Goal: Information Seeking & Learning: Find specific fact

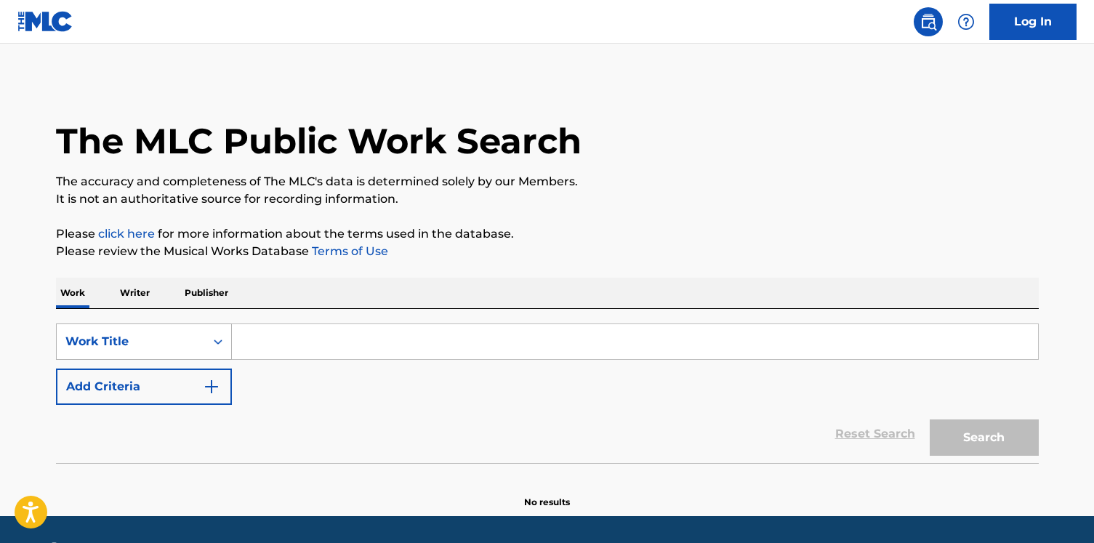
scroll to position [36, 0]
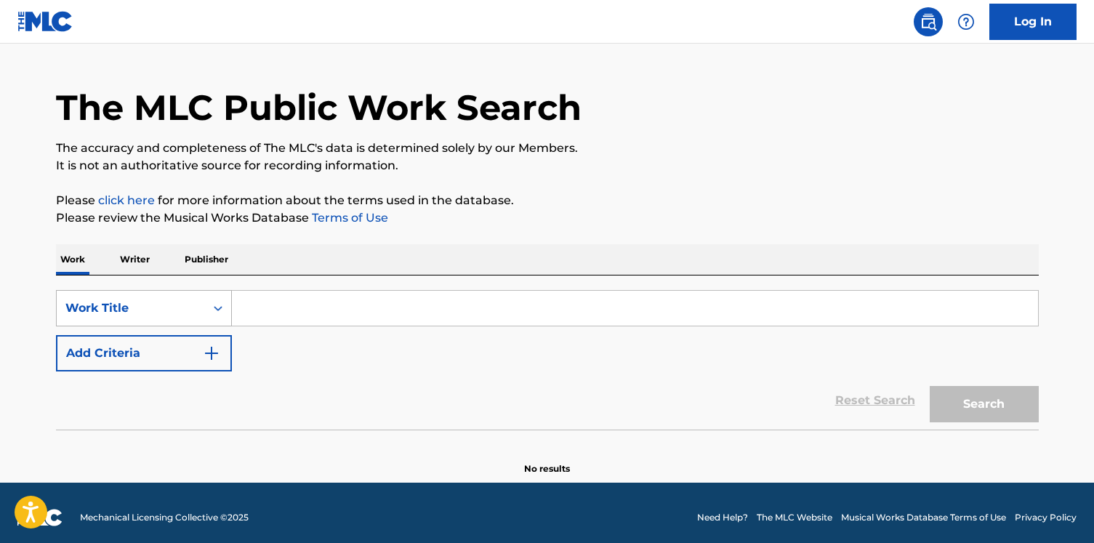
click at [198, 326] on div "Work Title" at bounding box center [144, 308] width 176 height 36
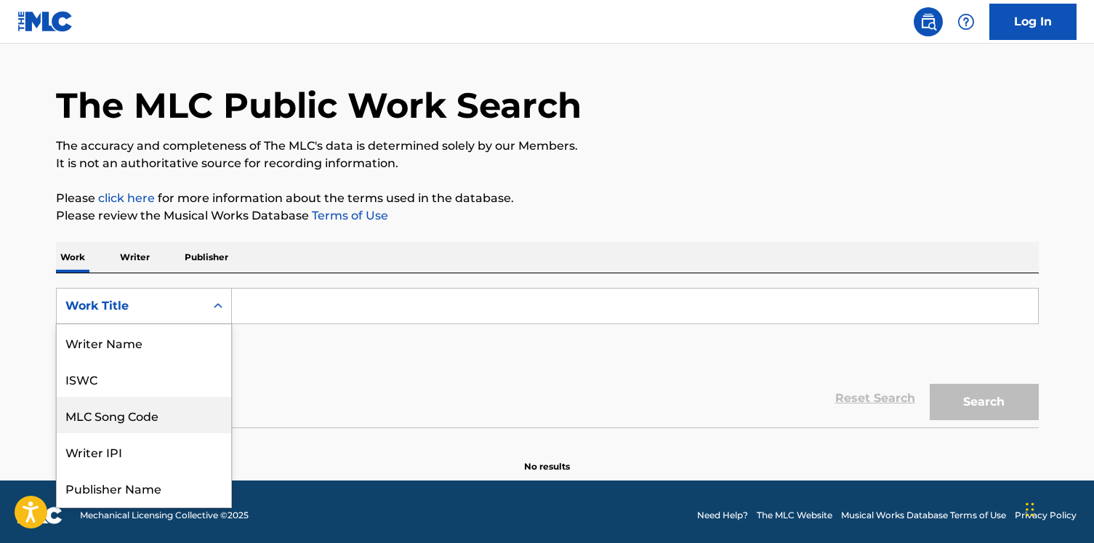
scroll to position [73, 0]
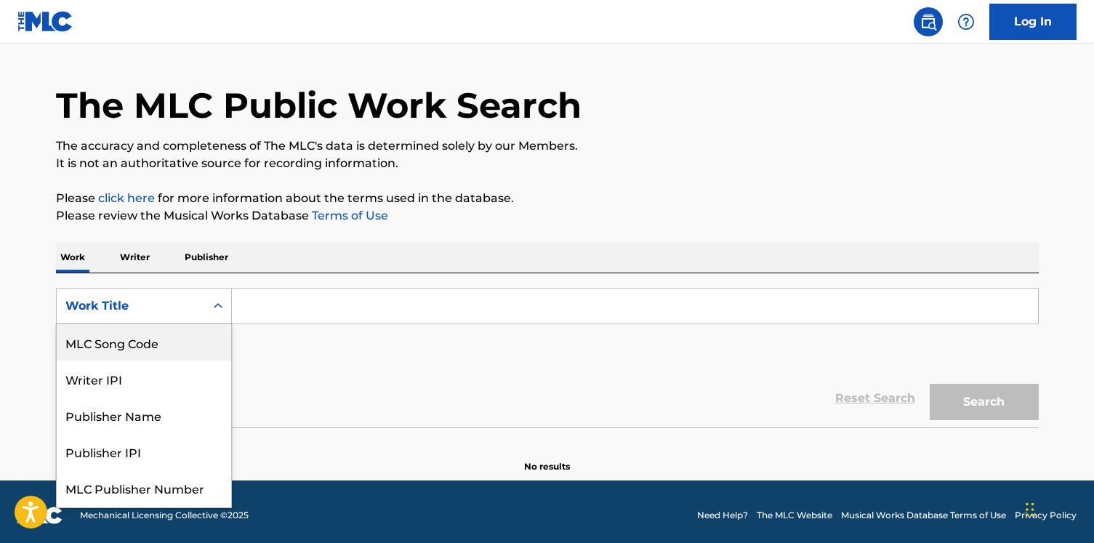
click at [198, 351] on div "MLC Song Code" at bounding box center [144, 342] width 174 height 36
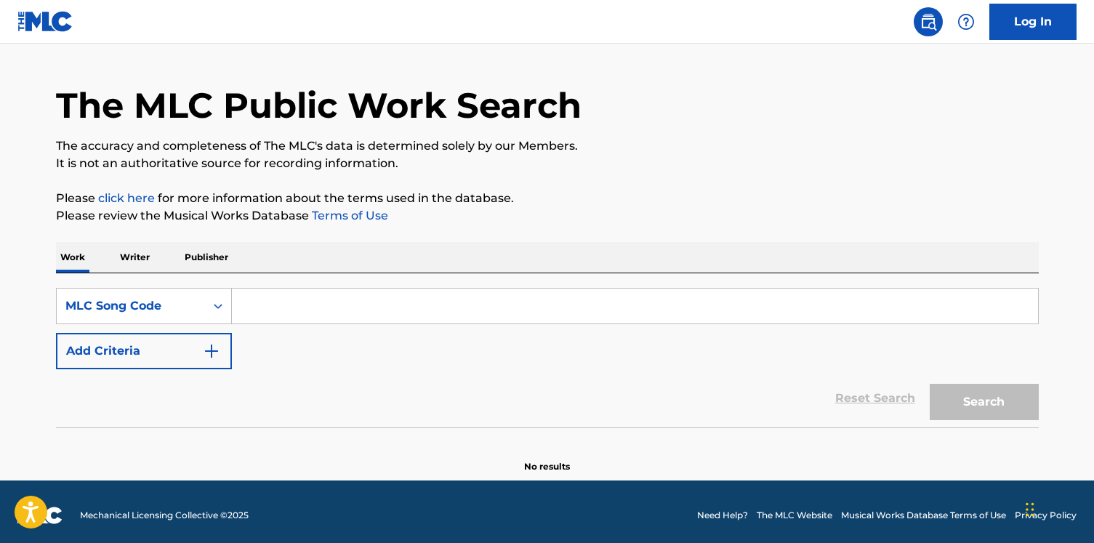
click at [294, 304] on input "Search Form" at bounding box center [635, 306] width 806 height 35
paste input "S56RR4"
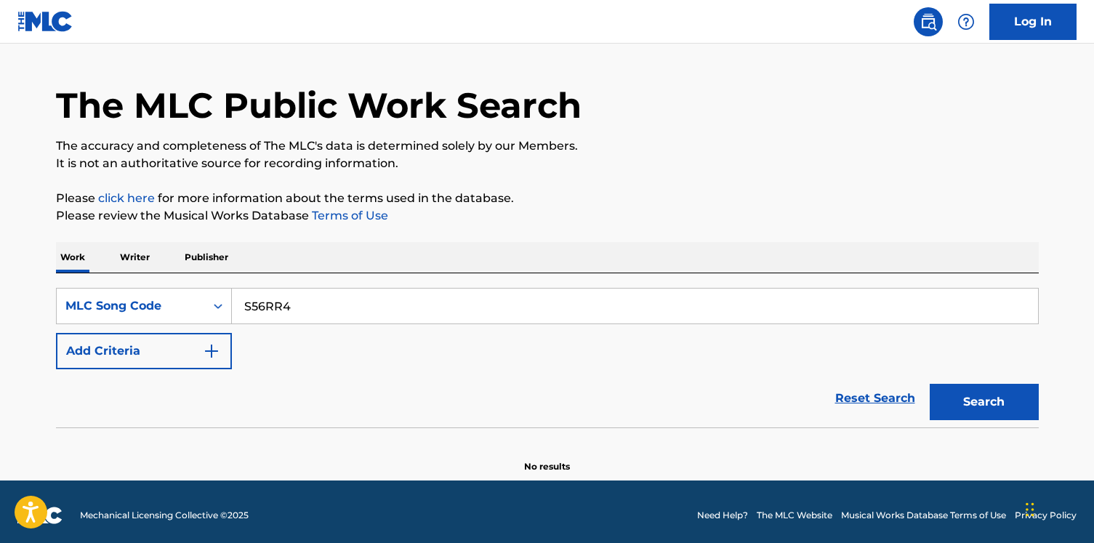
type input "S56RR4"
click at [930, 384] on button "Search" at bounding box center [984, 402] width 109 height 36
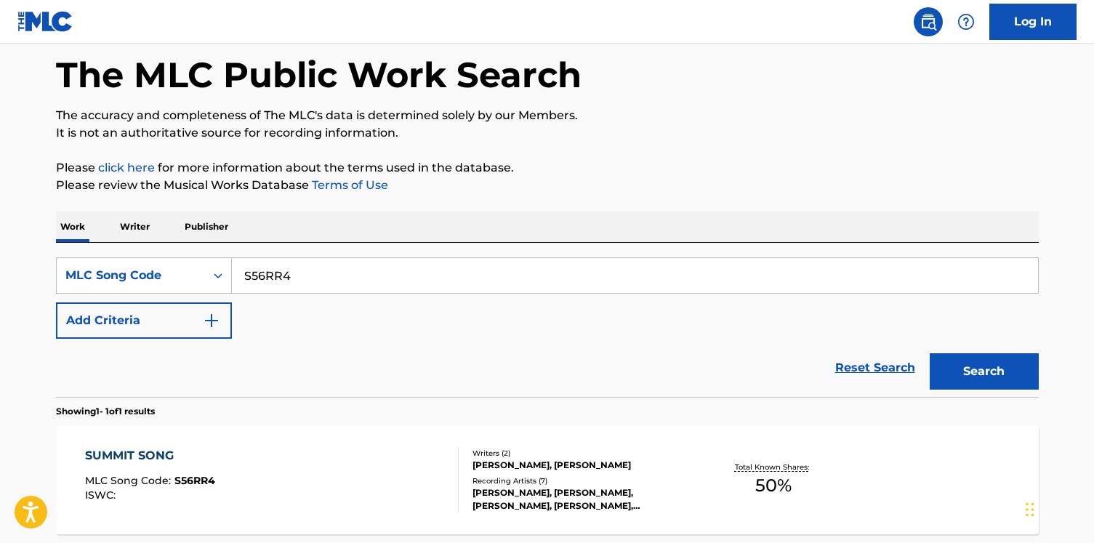
scroll to position [69, 0]
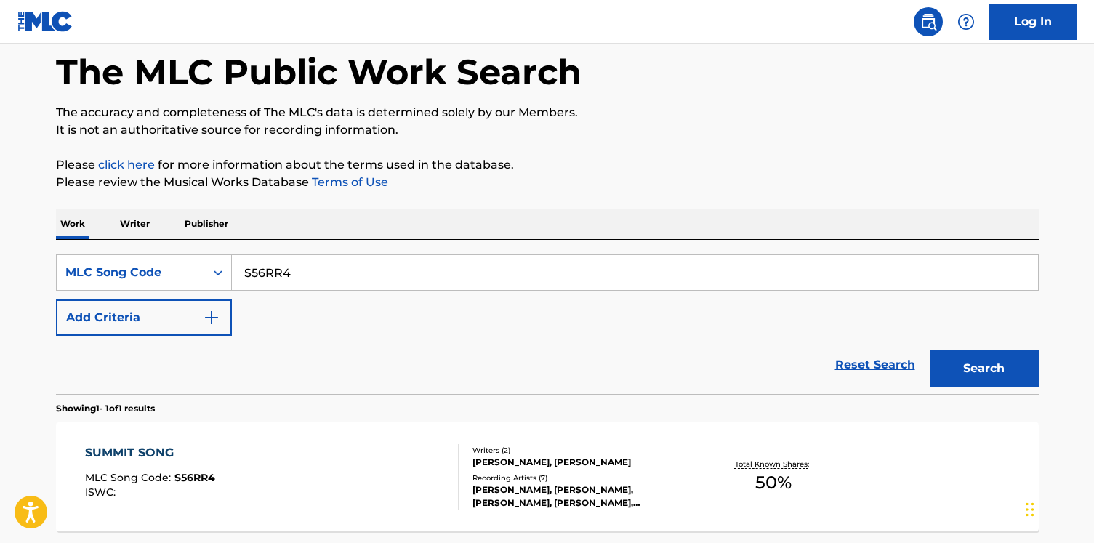
click at [316, 477] on div "SUMMIT SONG MLC Song Code : S56RR4 ISWC :" at bounding box center [272, 476] width 374 height 65
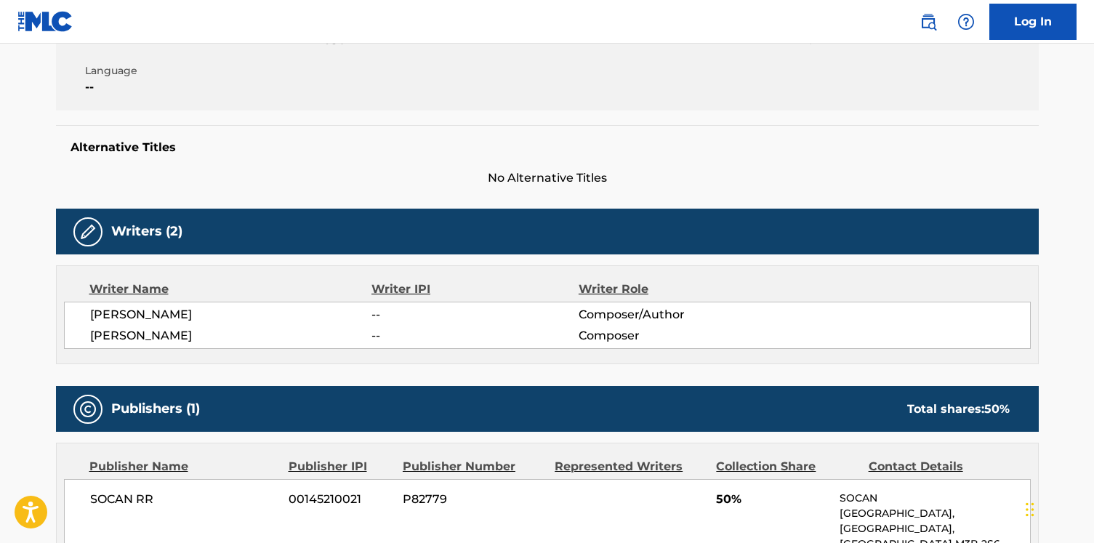
scroll to position [3, 0]
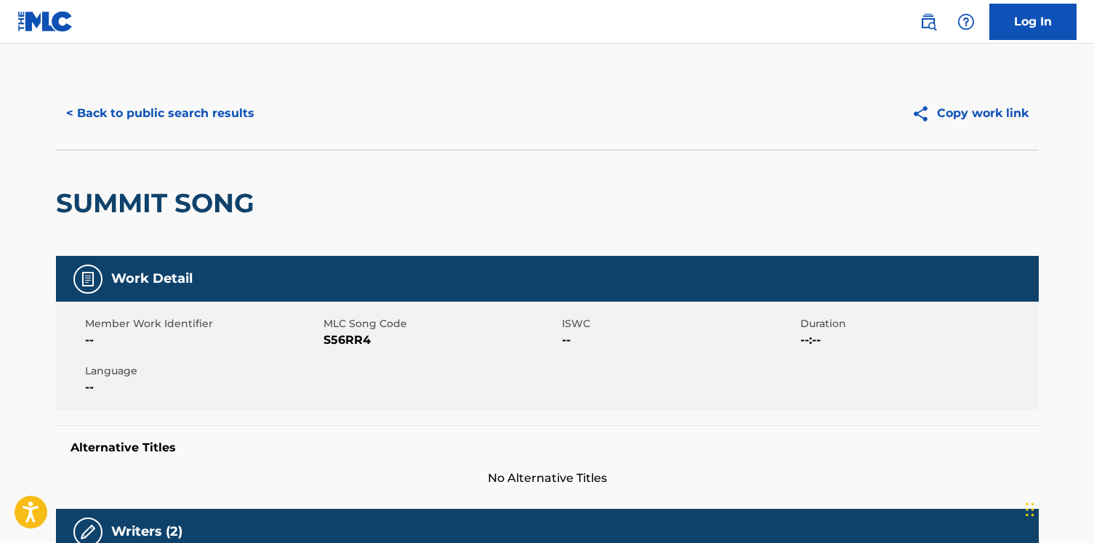
click at [206, 103] on button "< Back to public search results" at bounding box center [160, 113] width 209 height 36
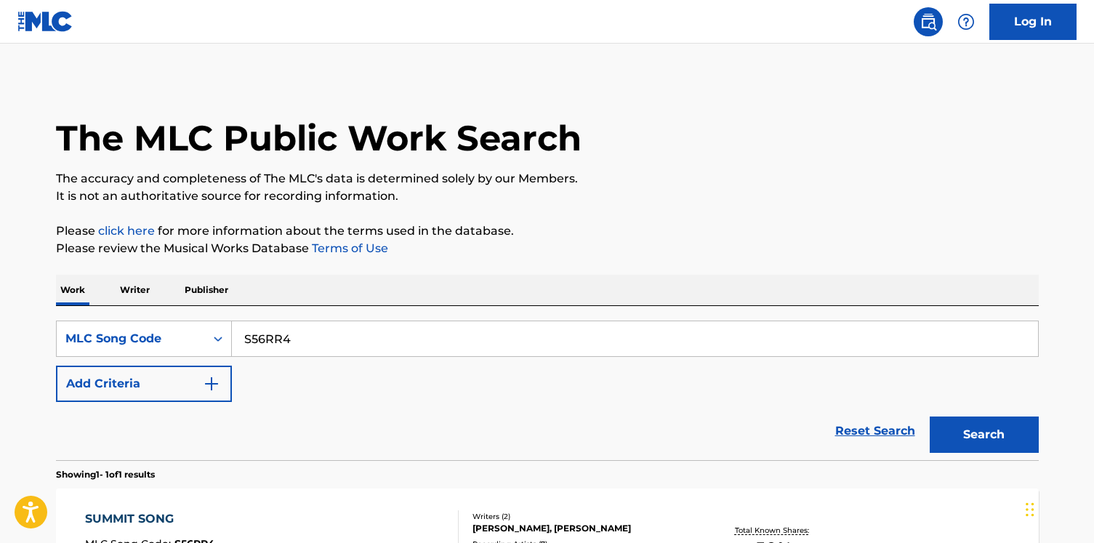
scroll to position [69, 0]
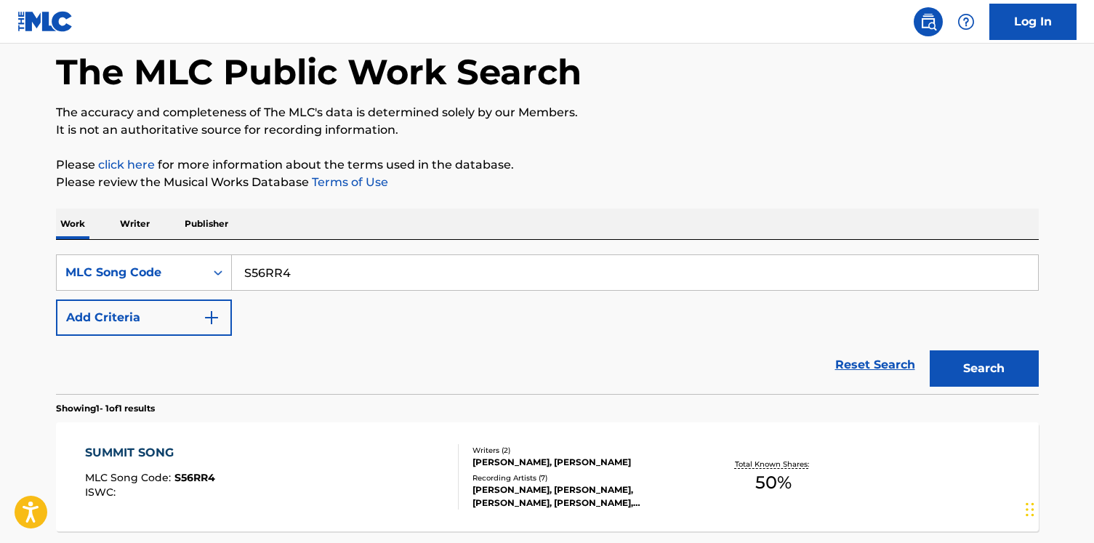
click at [268, 273] on input "S56RR4" at bounding box center [635, 272] width 806 height 35
paste input "I37HV5"
click at [930, 350] on button "Search" at bounding box center [984, 368] width 109 height 36
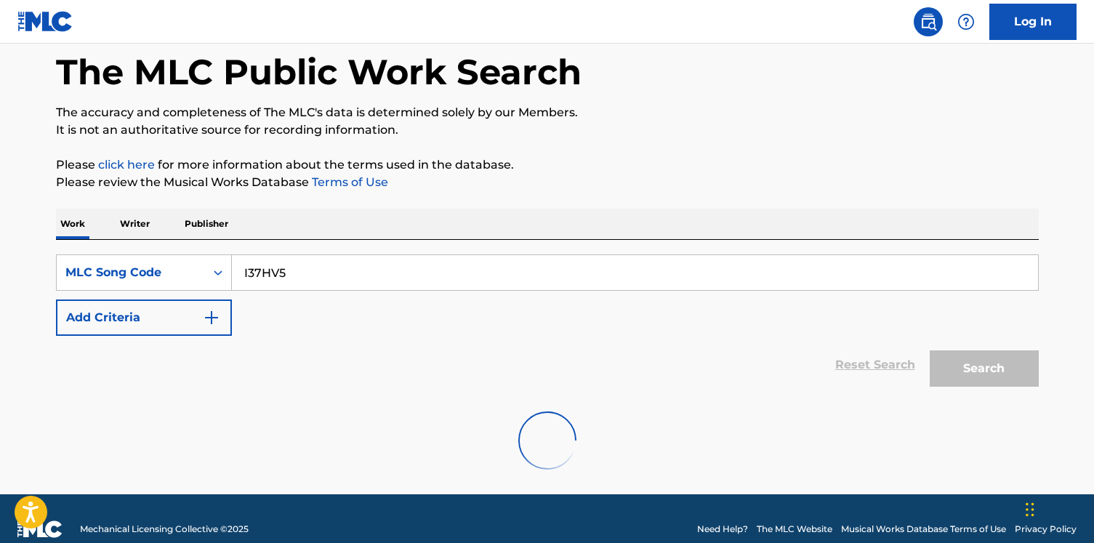
scroll to position [203, 0]
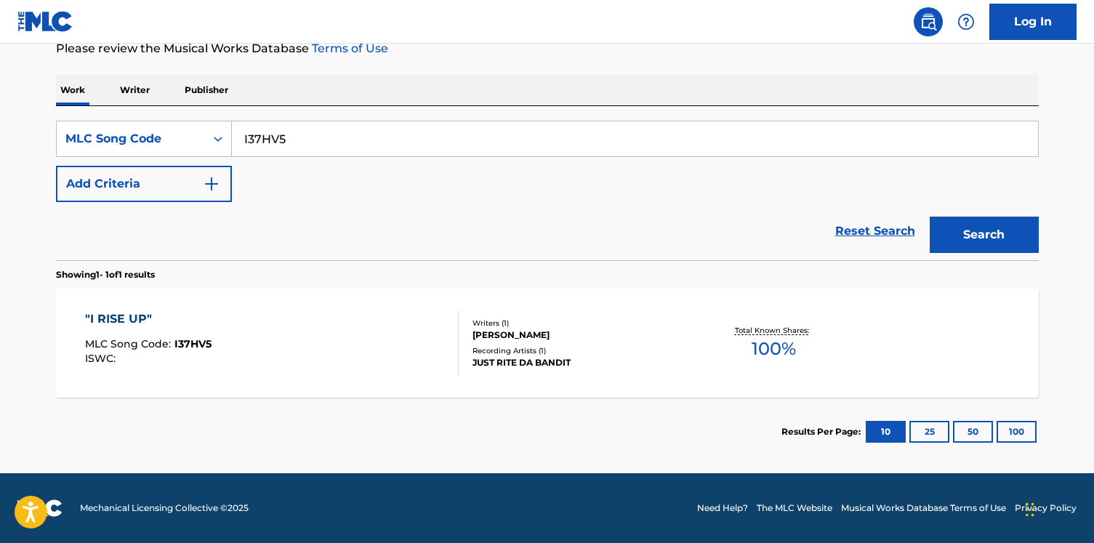
click at [331, 137] on input "I37HV5" at bounding box center [635, 138] width 806 height 35
paste input "SH5Q57"
type input "SH5Q57"
click at [930, 217] on button "Search" at bounding box center [984, 235] width 109 height 36
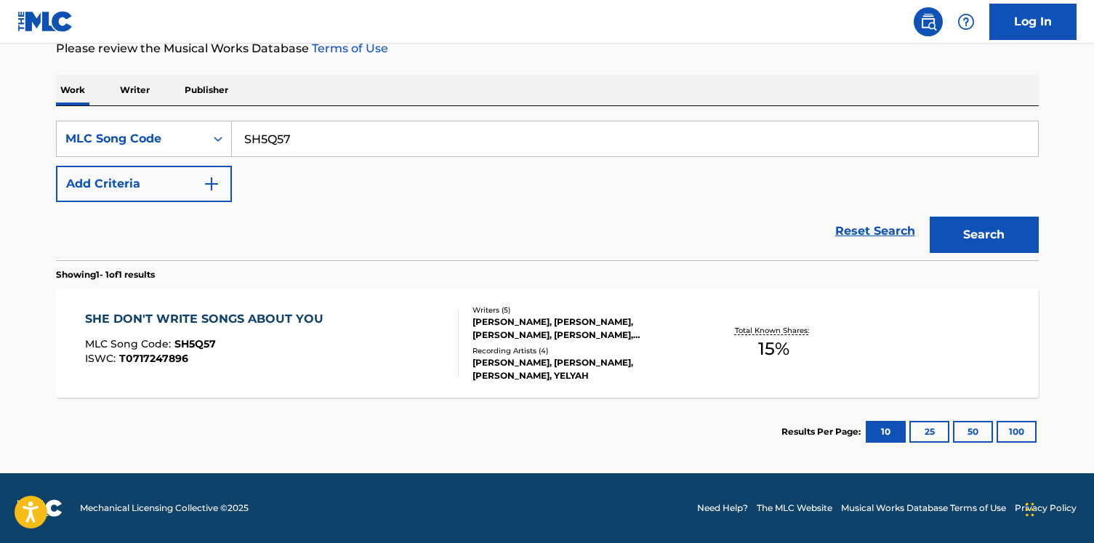
click at [427, 327] on div "SHE DON'T WRITE SONGS ABOUT YOU MLC Song Code : SH5Q57 ISWC : T0717247896" at bounding box center [272, 342] width 374 height 65
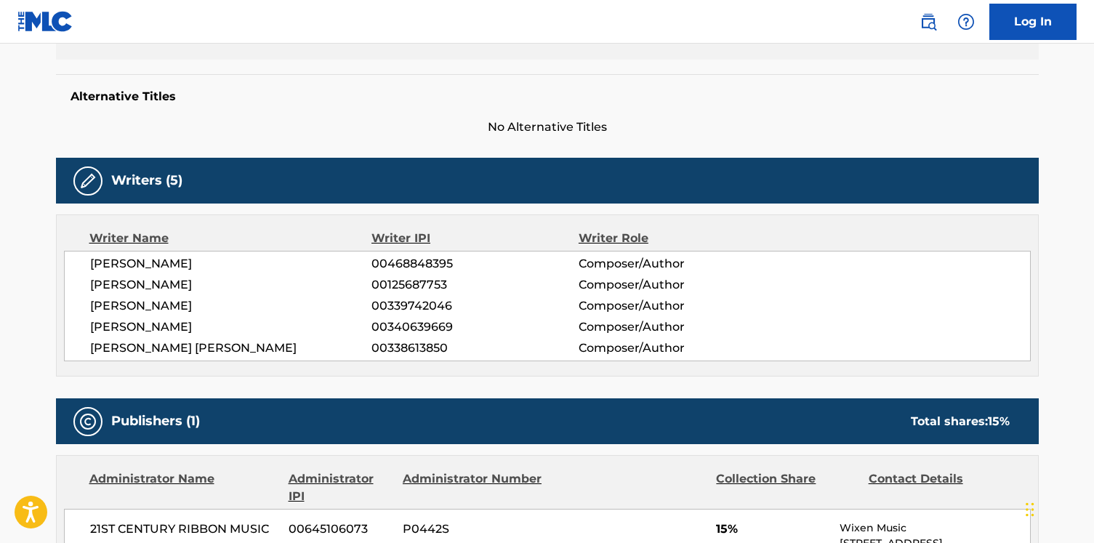
scroll to position [512, 0]
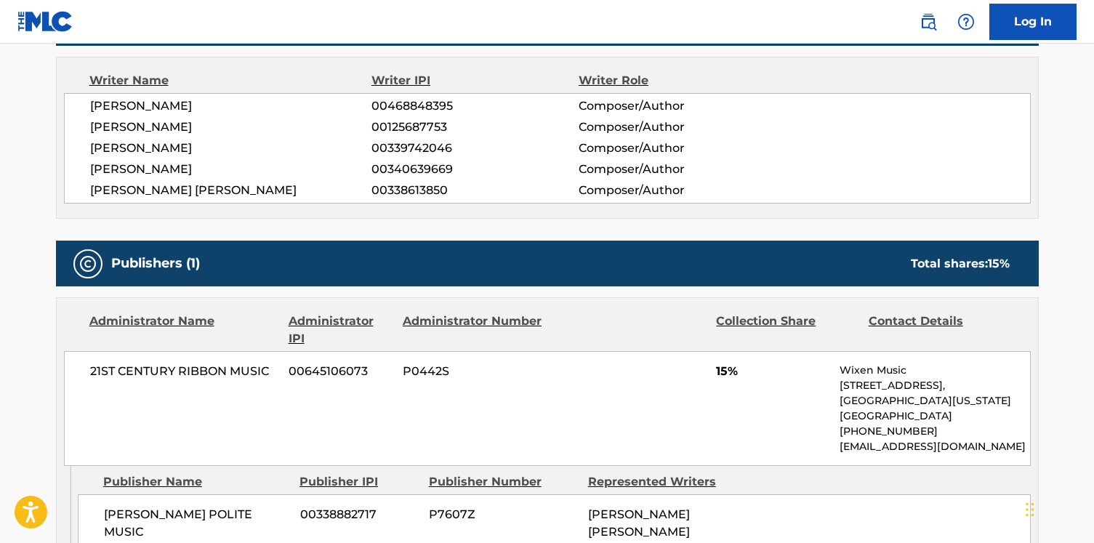
click at [189, 106] on span "[PERSON_NAME]" at bounding box center [231, 105] width 282 height 17
copy div "[PERSON_NAME]"
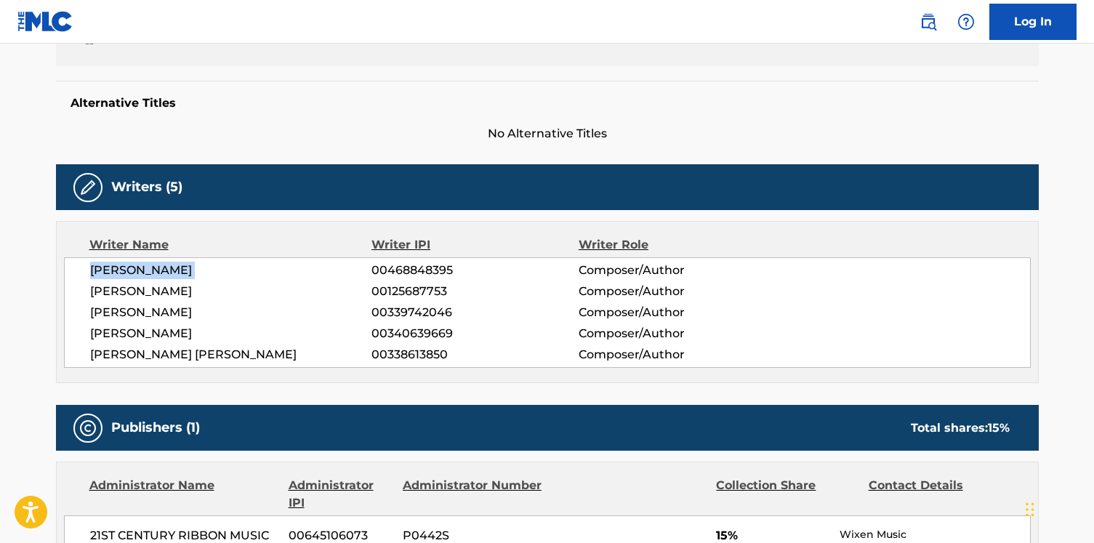
scroll to position [0, 0]
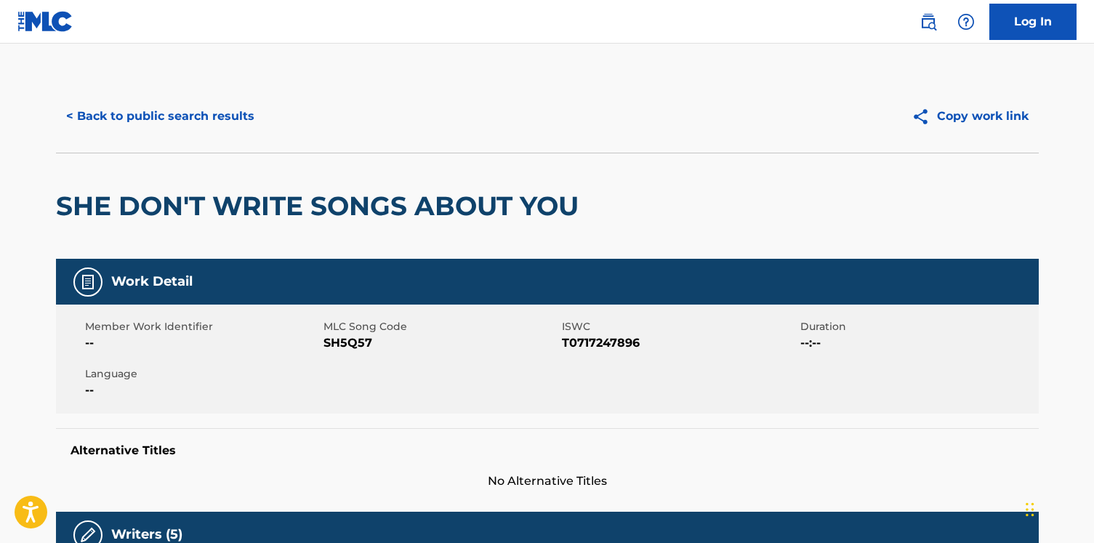
click at [130, 90] on div "< Back to public search results Copy work link" at bounding box center [547, 116] width 983 height 73
click at [126, 108] on button "< Back to public search results" at bounding box center [160, 116] width 209 height 36
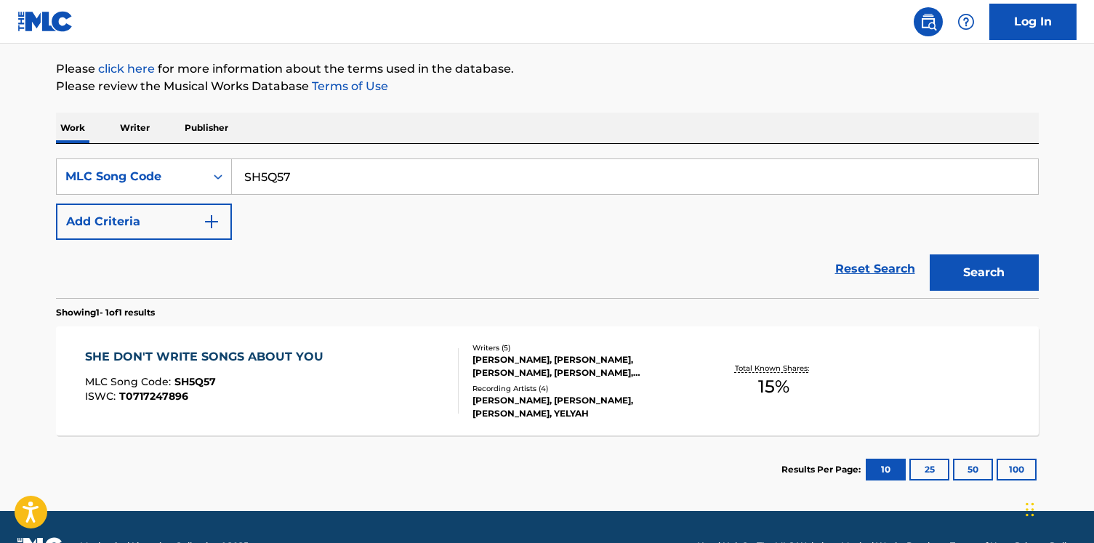
click at [133, 143] on p "Writer" at bounding box center [135, 128] width 39 height 31
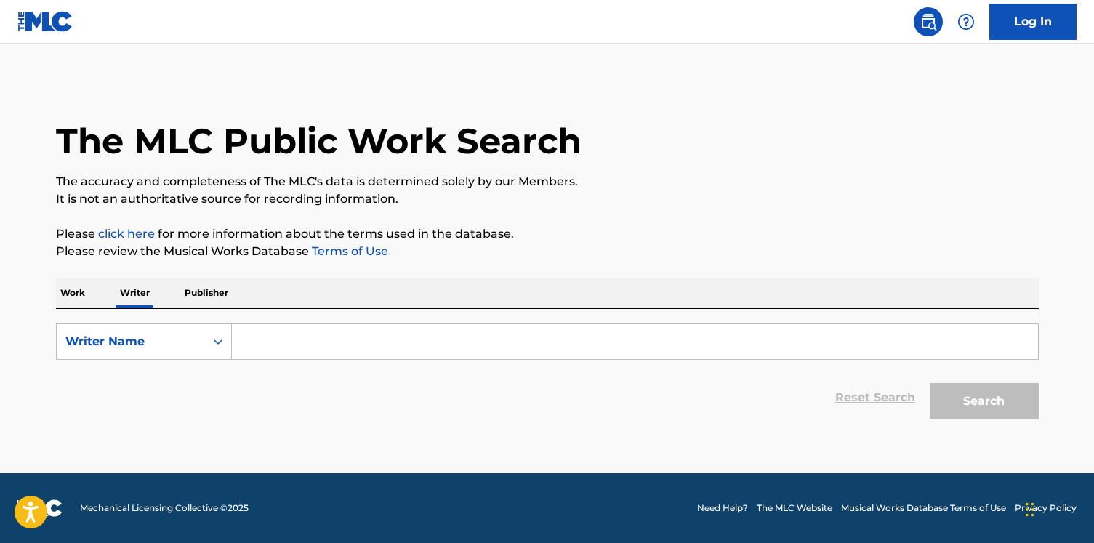
click at [312, 324] on input "Search Form" at bounding box center [635, 341] width 806 height 35
paste input "[PERSON_NAME]"
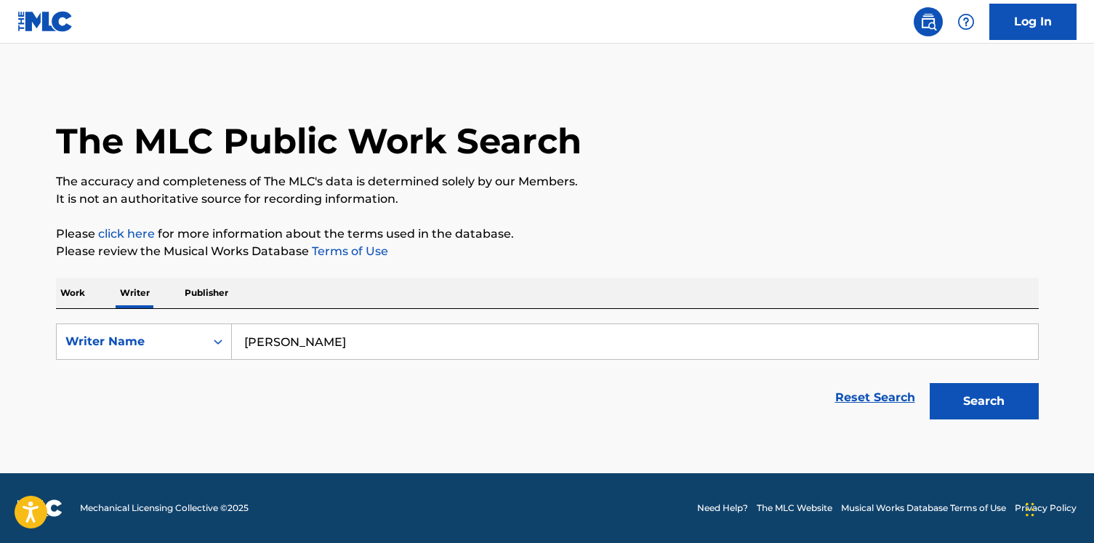
type input "[PERSON_NAME]"
click at [930, 383] on button "Search" at bounding box center [984, 401] width 109 height 36
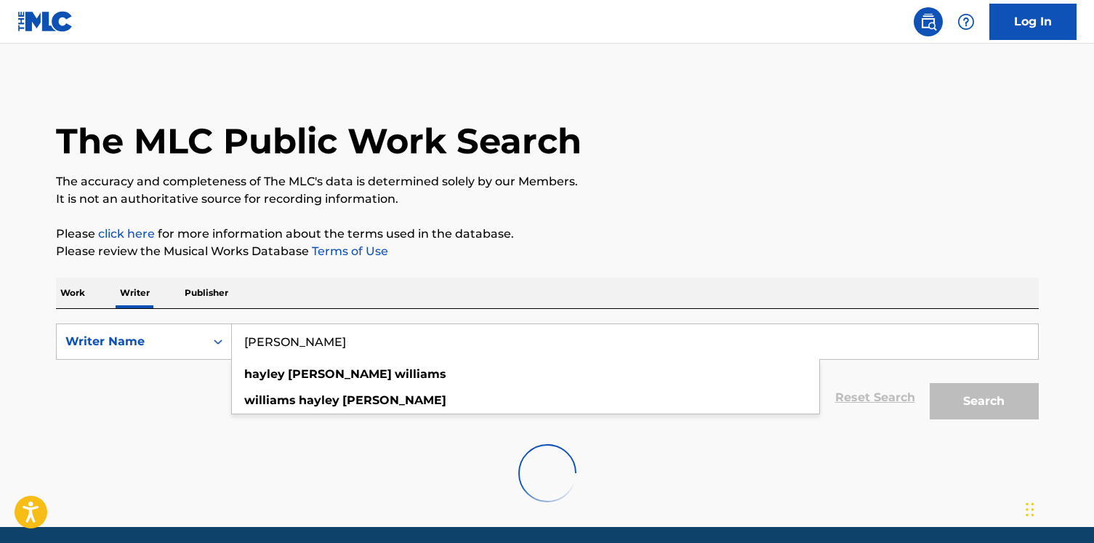
scroll to position [54, 0]
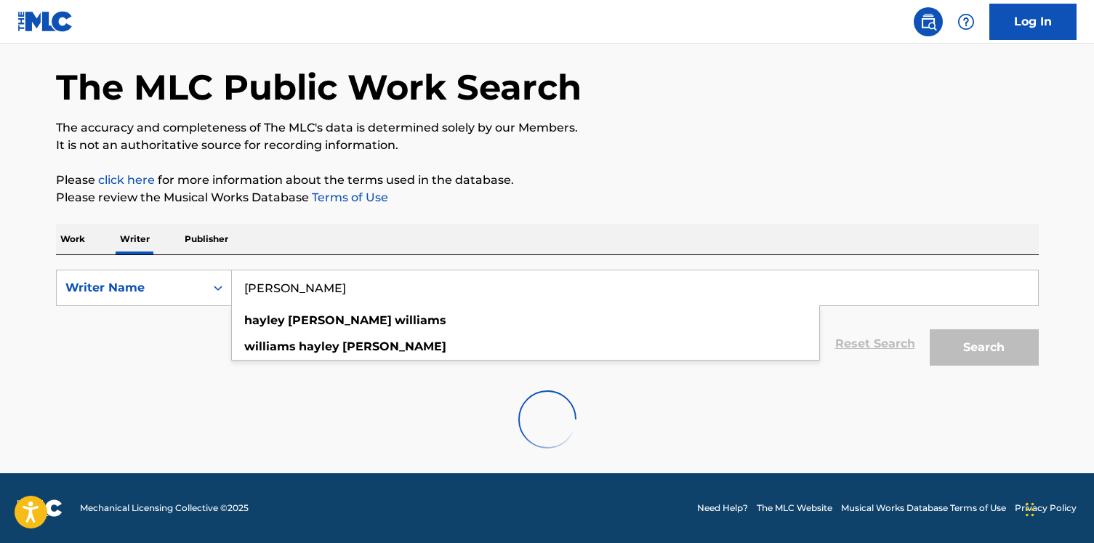
click at [296, 229] on div "Work Writer Publisher" at bounding box center [547, 239] width 983 height 31
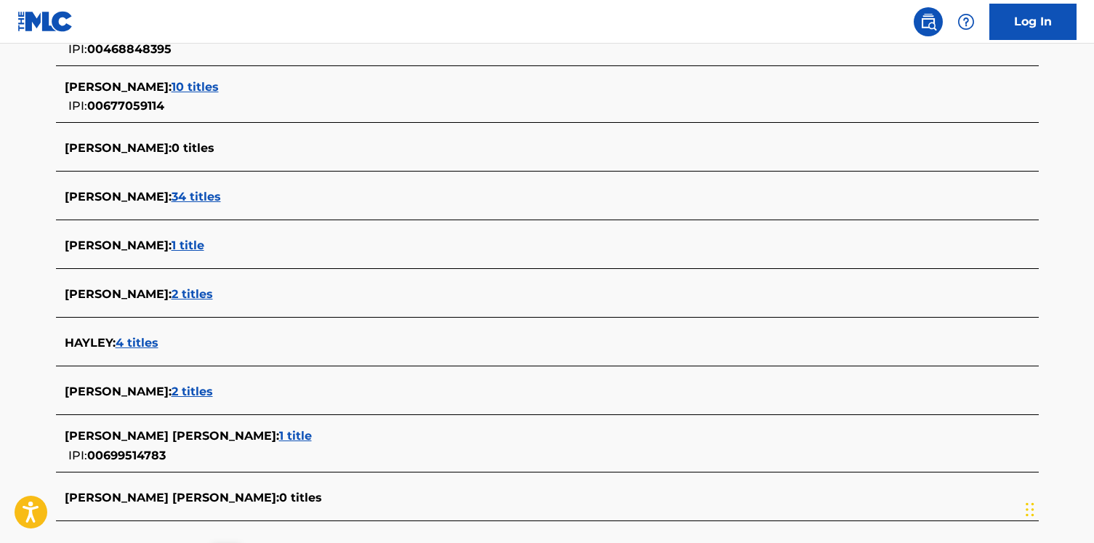
scroll to position [278, 0]
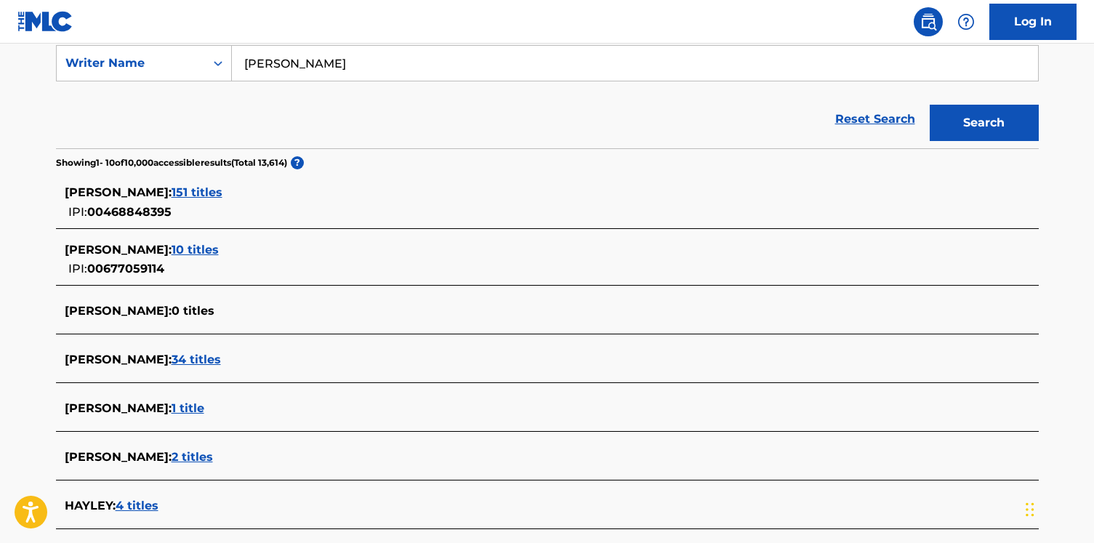
click at [222, 187] on span "151 titles" at bounding box center [197, 192] width 51 height 14
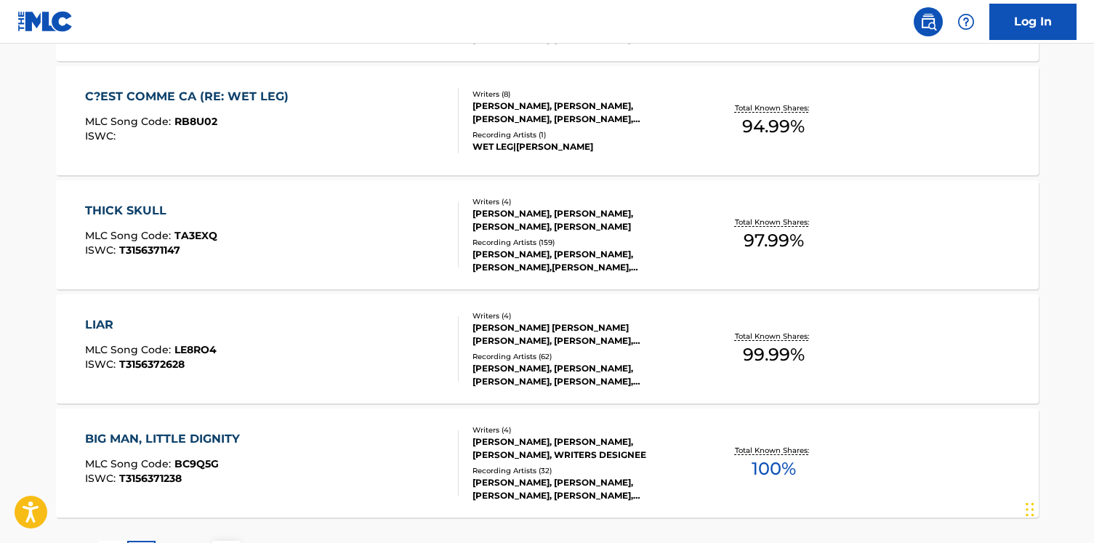
scroll to position [1196, 0]
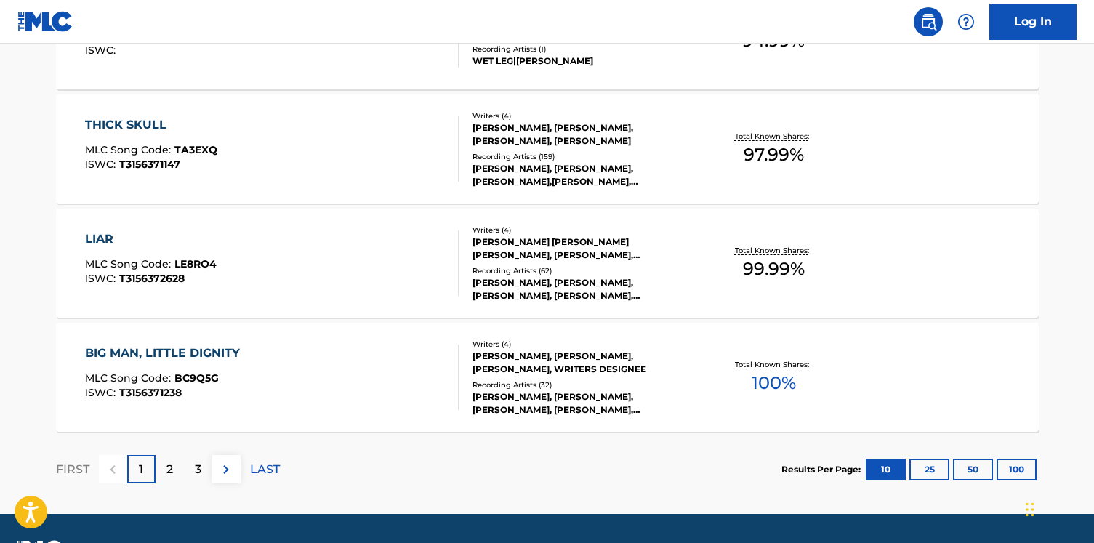
click at [375, 377] on div "BIG MAN, LITTLE DIGNITY MLC Song Code : BC9Q5G ISWC : T3156371238" at bounding box center [272, 377] width 374 height 65
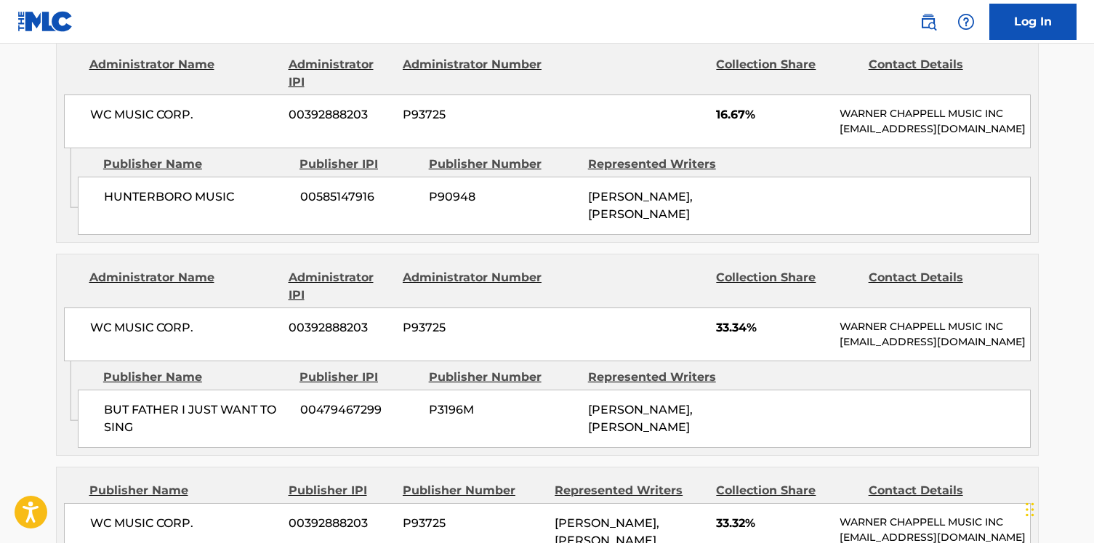
scroll to position [860, 0]
